Goal: Task Accomplishment & Management: Manage account settings

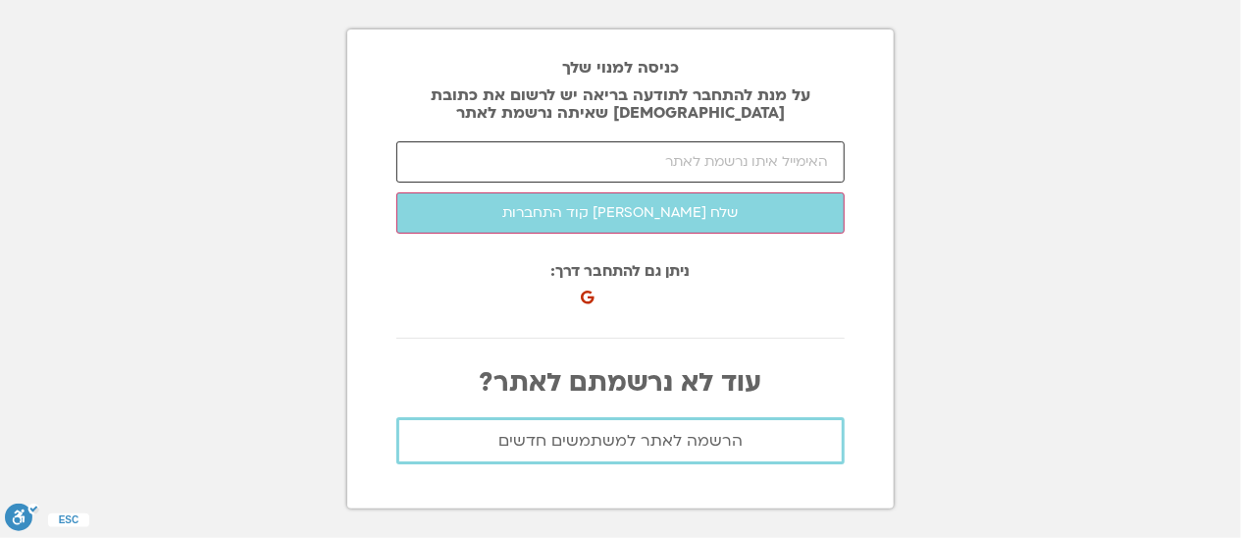
click at [791, 182] on input "email" at bounding box center [620, 161] width 448 height 41
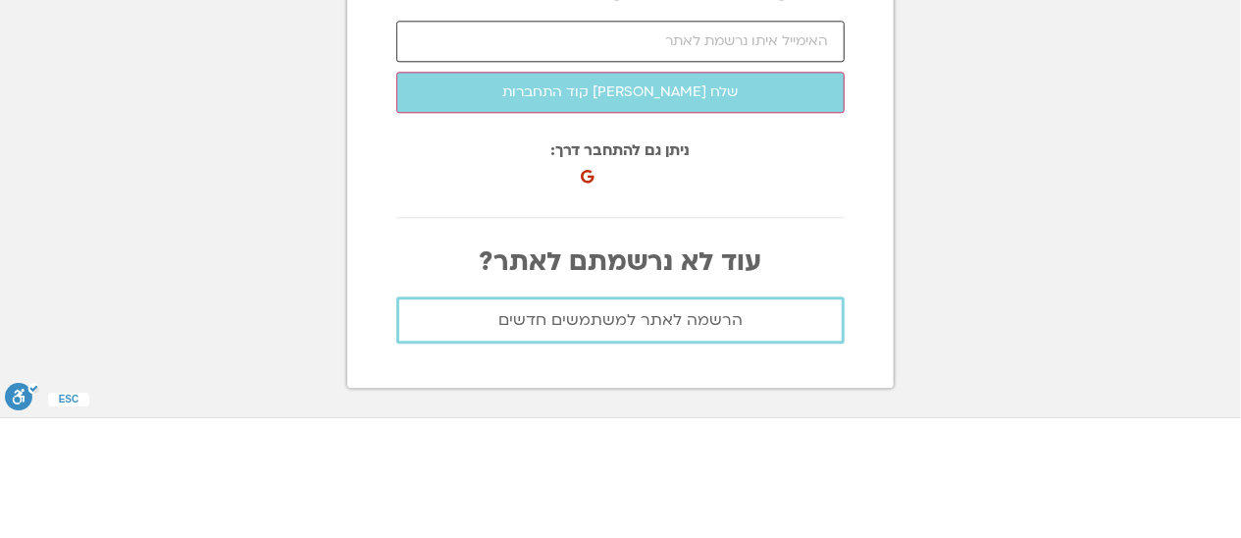
click at [796, 182] on input "email" at bounding box center [620, 161] width 448 height 41
click at [763, 182] on input "email" at bounding box center [620, 161] width 448 height 41
type input "[EMAIL_ADDRESS][DOMAIN_NAME]"
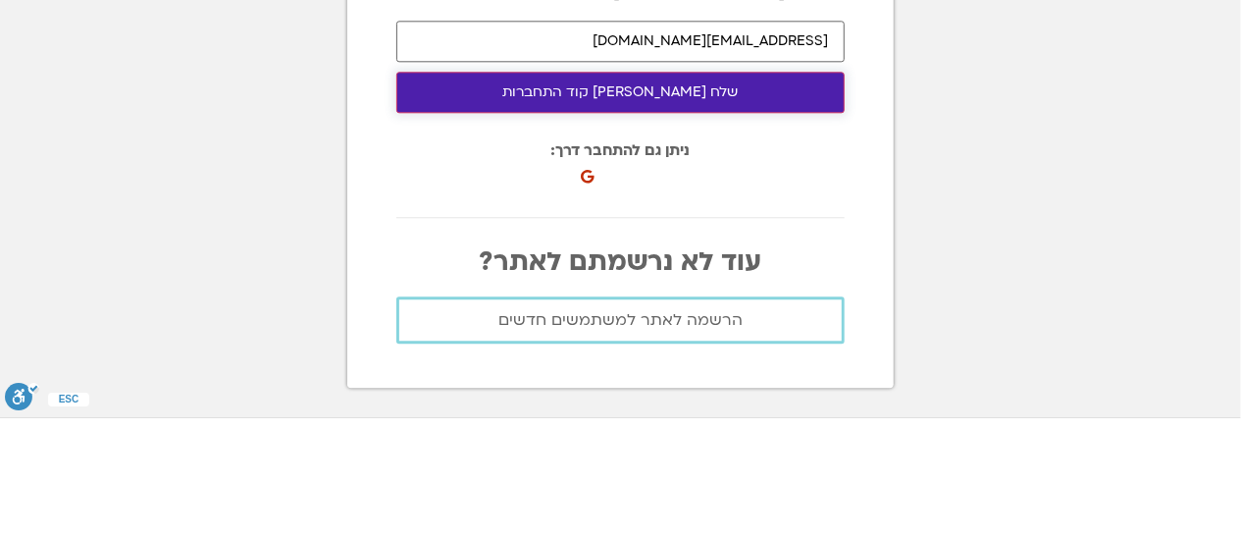
click at [626, 233] on button "שלח [PERSON_NAME] קוד התחברות" at bounding box center [620, 212] width 448 height 41
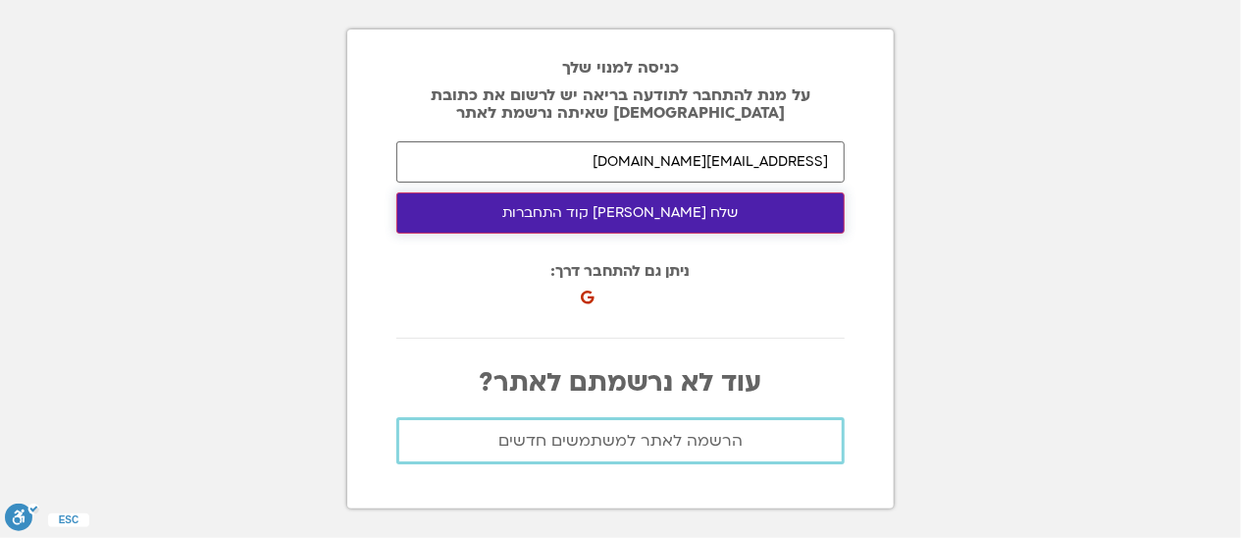
scroll to position [133, 0]
click at [661, 192] on button "שלח [PERSON_NAME] קוד התחברות" at bounding box center [620, 212] width 448 height 41
